Goal: Task Accomplishment & Management: Manage account settings

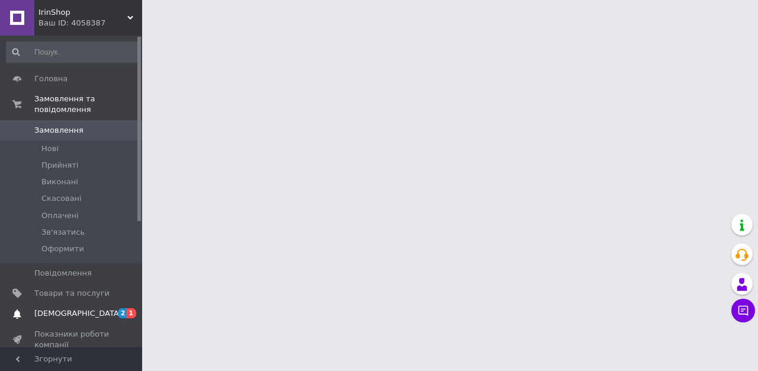
click at [55, 318] on span "[DEMOGRAPHIC_DATA]" at bounding box center [78, 313] width 88 height 11
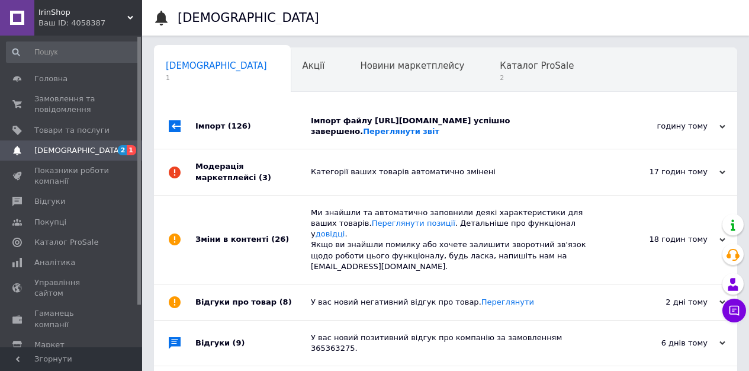
scroll to position [0, 6]
click at [278, 149] on div "Імпорт (126)" at bounding box center [253, 126] width 116 height 45
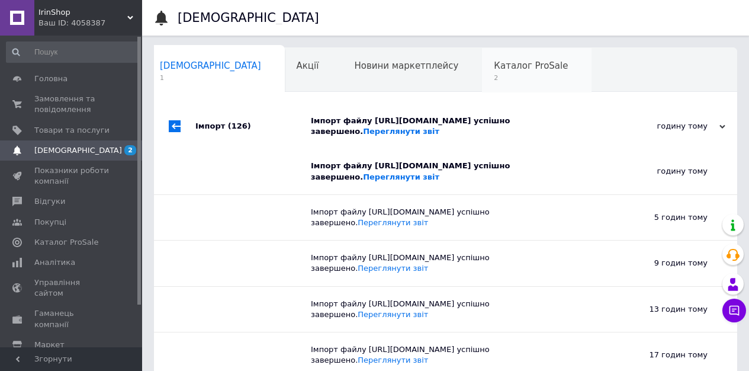
click at [494, 74] on span "2" at bounding box center [531, 77] width 74 height 9
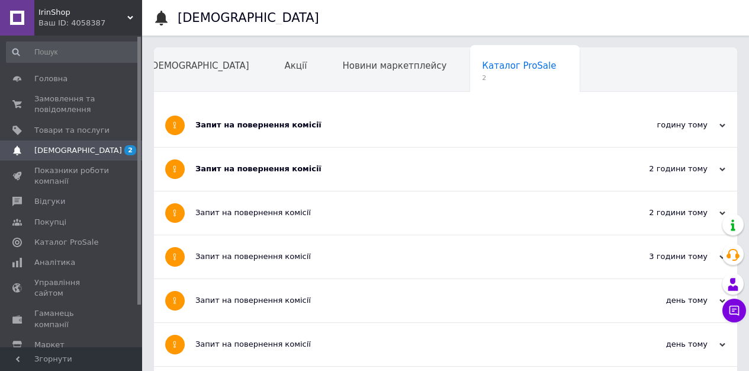
click at [257, 171] on div "Запит на повернення комісії" at bounding box center [401, 168] width 412 height 11
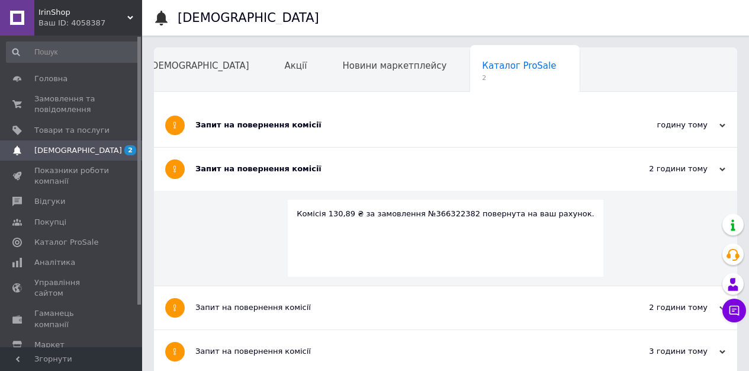
click at [247, 132] on div "Запит на повернення комісії" at bounding box center [401, 125] width 412 height 43
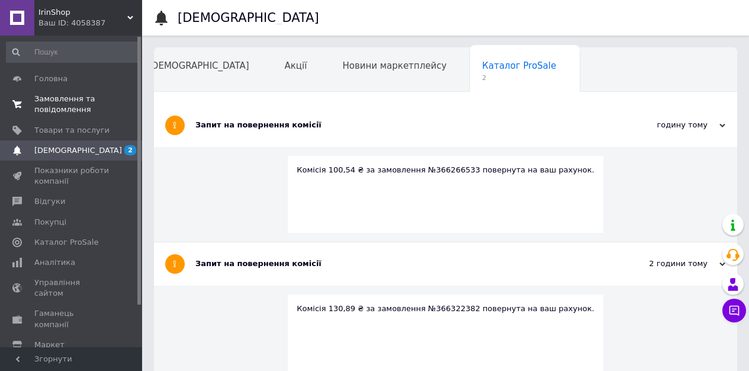
click at [71, 95] on span "Замовлення та повідомлення" at bounding box center [71, 104] width 75 height 21
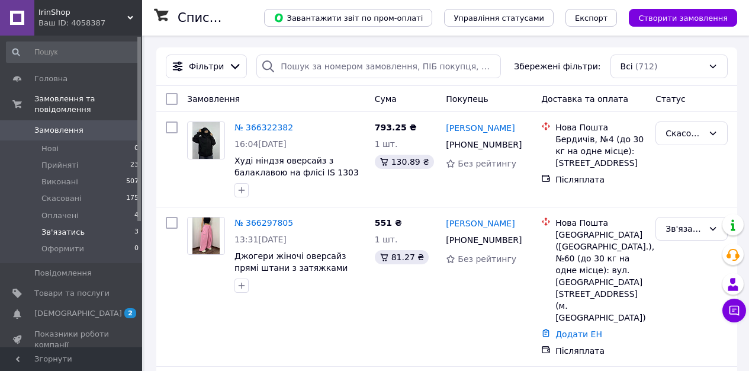
click at [83, 235] on li "Зв'язатись 3" at bounding box center [73, 232] width 146 height 17
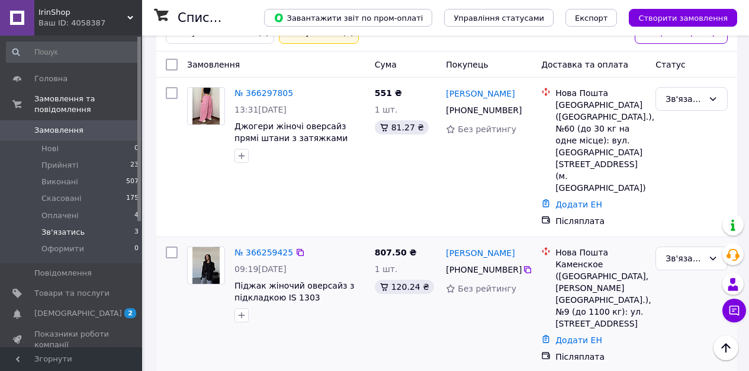
scroll to position [162, 0]
